Goal: Information Seeking & Learning: Learn about a topic

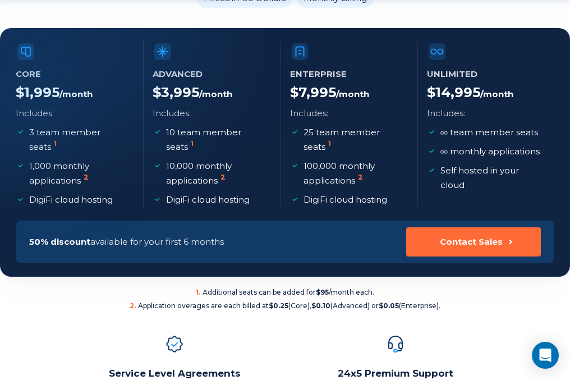
click at [329, 288] on b "$95" at bounding box center [322, 292] width 13 height 8
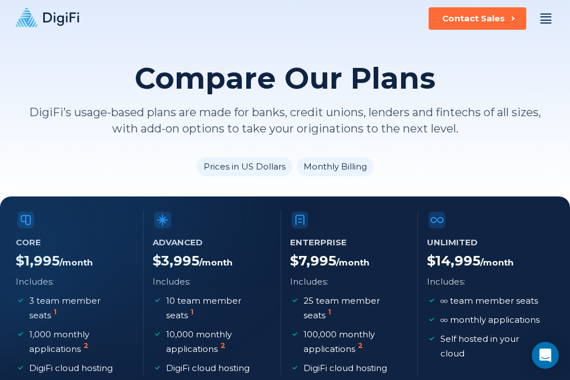
click at [47, 11] on icon at bounding box center [47, 17] width 63 height 19
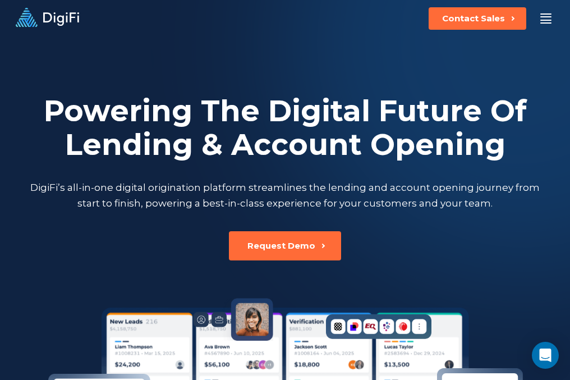
click at [547, 20] on div at bounding box center [545, 20] width 11 height 1
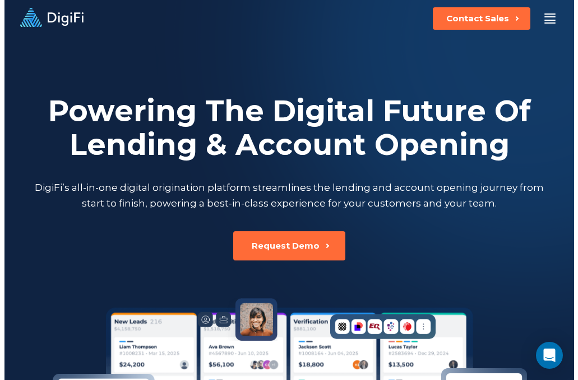
scroll to position [280, 0]
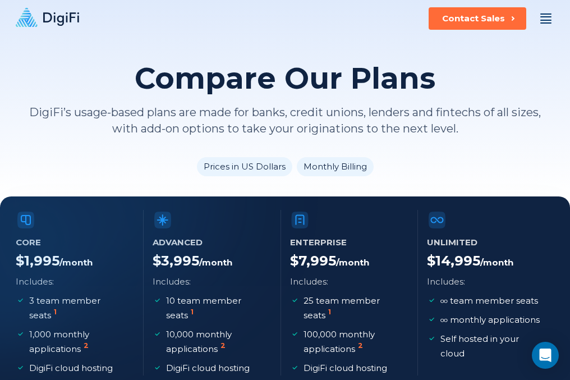
click at [542, 20] on div at bounding box center [545, 20] width 11 height 1
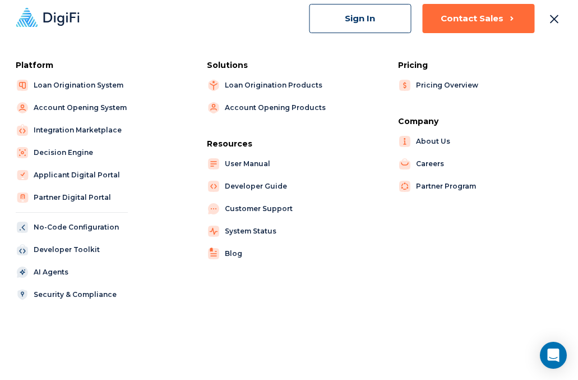
click at [64, 18] on icon at bounding box center [47, 17] width 63 height 19
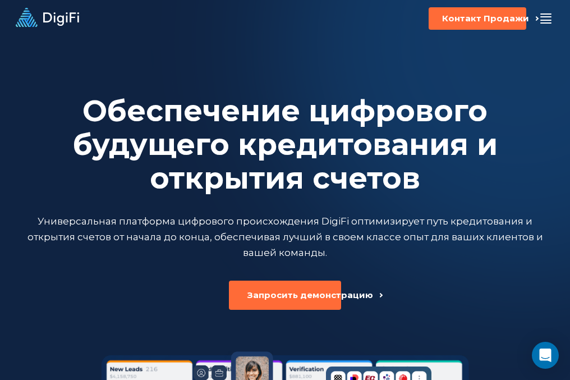
click at [361, 187] on h2 "Обеспечение цифрового будущего кредитования и открытия счетов" at bounding box center [284, 144] width 525 height 101
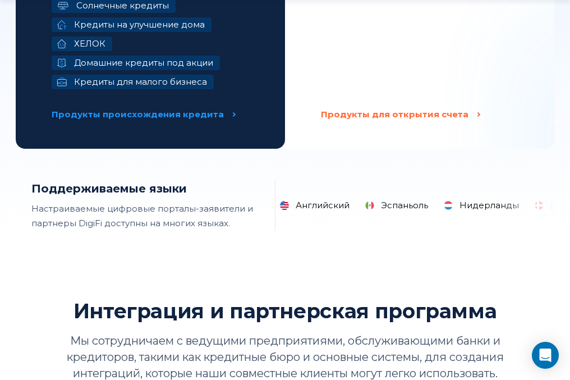
scroll to position [2188, 0]
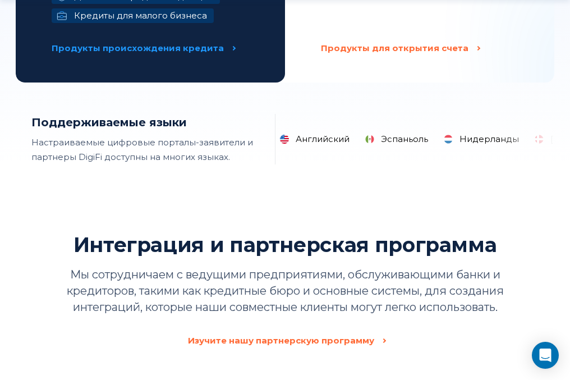
drag, startPoint x: 333, startPoint y: 126, endPoint x: 317, endPoint y: 130, distance: 16.2
click at [273, 133] on section "Поддерживаемые языки Настраиваемые цифровые порталы-заявители и партнеры DigiFi…" at bounding box center [285, 139] width 539 height 50
drag, startPoint x: 374, startPoint y: 121, endPoint x: 273, endPoint y: 134, distance: 101.2
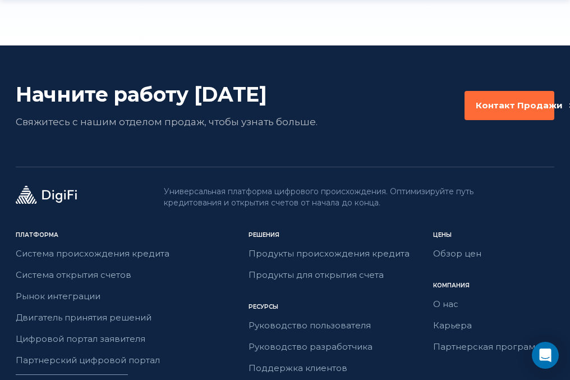
scroll to position [3534, 0]
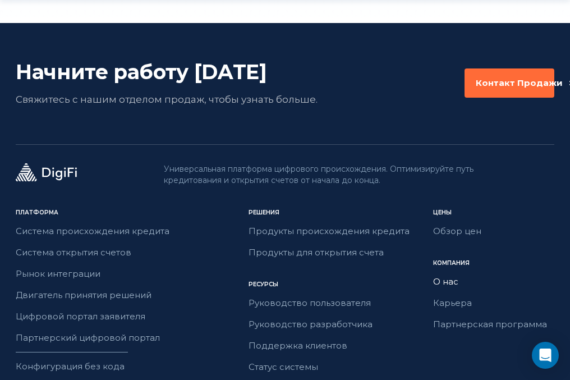
click at [446, 274] on link "О нас" at bounding box center [484, 281] width 103 height 15
